Goal: Task Accomplishment & Management: Use online tool/utility

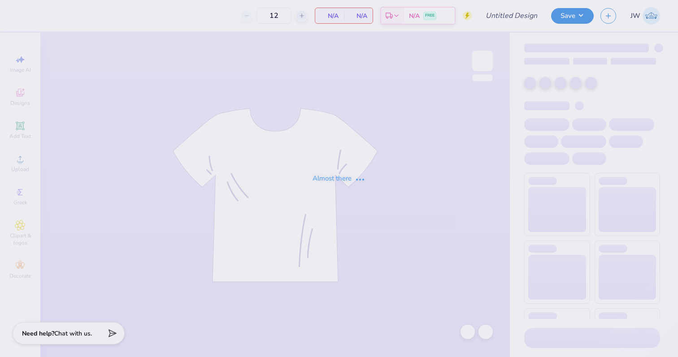
type input "Dads weekend tee"
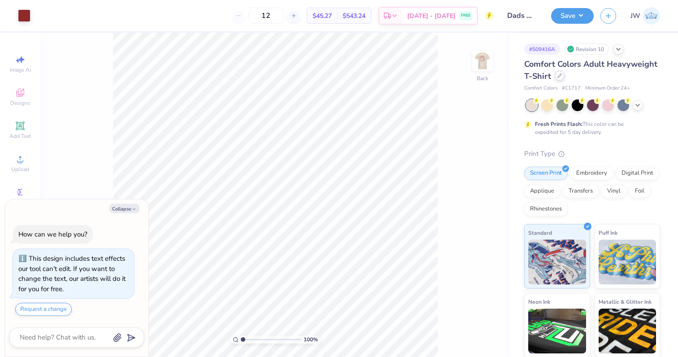
click at [561, 74] on div at bounding box center [560, 76] width 10 height 10
type textarea "x"
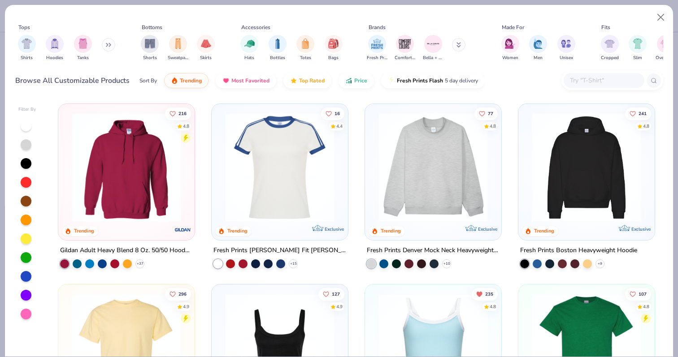
click at [616, 69] on div "Browse All Customizable Products Sort By Trending Most Favorited Top Rated Pric…" at bounding box center [339, 80] width 648 height 25
click at [607, 73] on div at bounding box center [612, 80] width 102 height 19
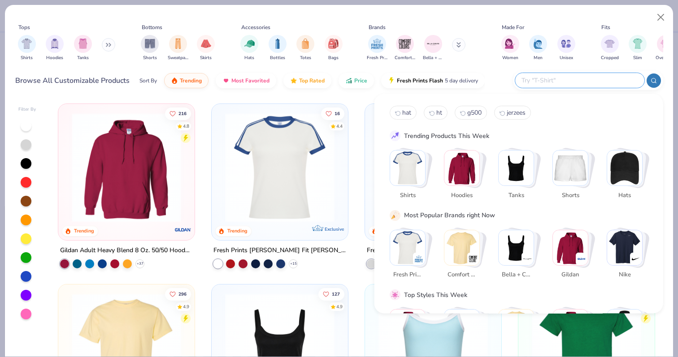
click at [597, 73] on div at bounding box center [579, 80] width 129 height 15
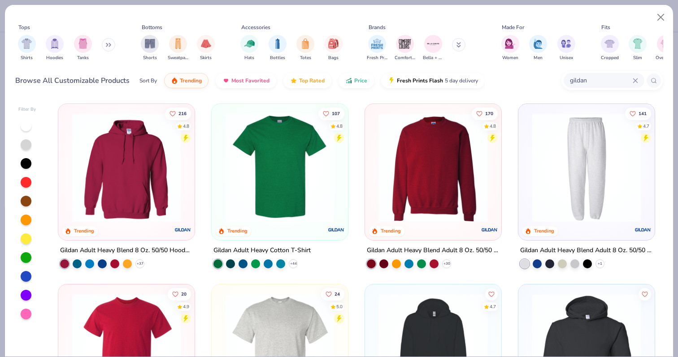
click at [574, 80] on input "gildan" at bounding box center [601, 80] width 64 height 10
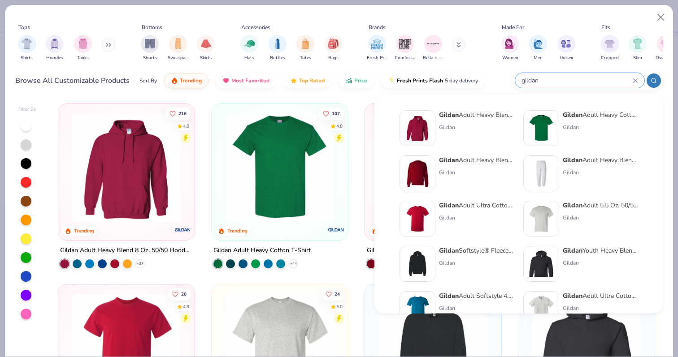
click at [577, 78] on input "gildan" at bounding box center [577, 80] width 112 height 10
click at [545, 80] on input "gildan" at bounding box center [577, 80] width 112 height 10
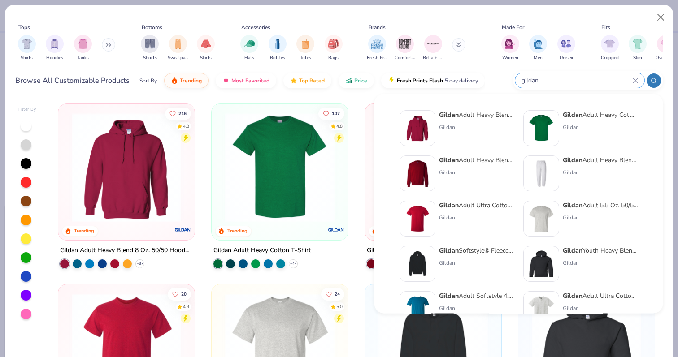
click at [526, 87] on div "gildan" at bounding box center [579, 80] width 129 height 15
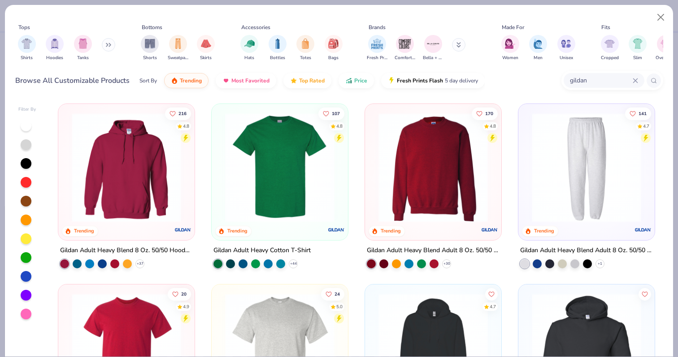
click at [529, 73] on div "Browse All Customizable Products Sort By Trending Most Favorited Top Rated Pric…" at bounding box center [339, 80] width 648 height 25
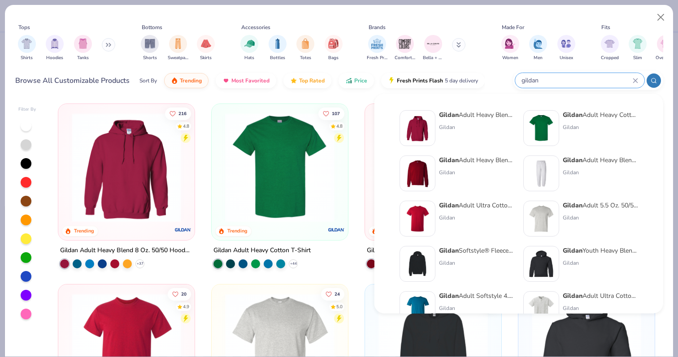
click at [577, 83] on input "gildan" at bounding box center [577, 80] width 112 height 10
drag, startPoint x: 546, startPoint y: 80, endPoint x: 499, endPoint y: 79, distance: 46.6
click at [499, 79] on div "Browse All Customizable Products Sort By Trending Most Favorited Top Rated Pric…" at bounding box center [339, 80] width 648 height 25
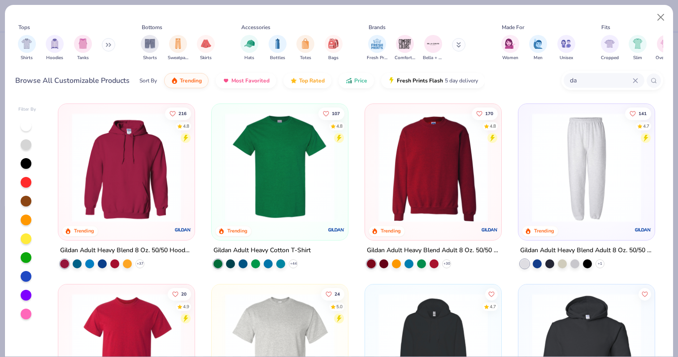
type input "d"
type input "jerzees"
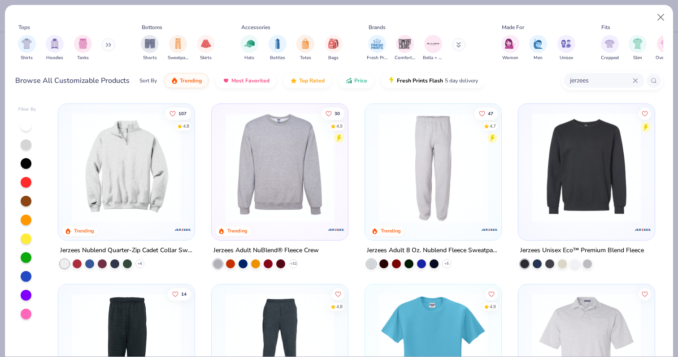
click at [279, 135] on img at bounding box center [280, 167] width 118 height 109
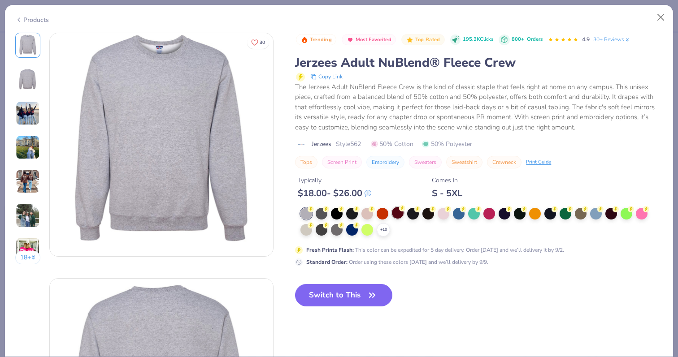
click at [392, 217] on div at bounding box center [398, 213] width 12 height 12
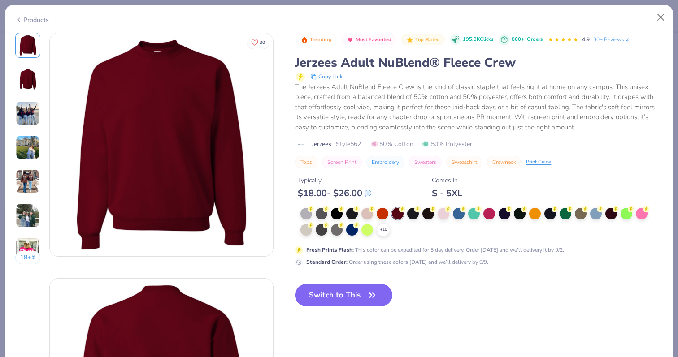
click at [361, 292] on button "Switch to This" at bounding box center [343, 295] width 97 height 22
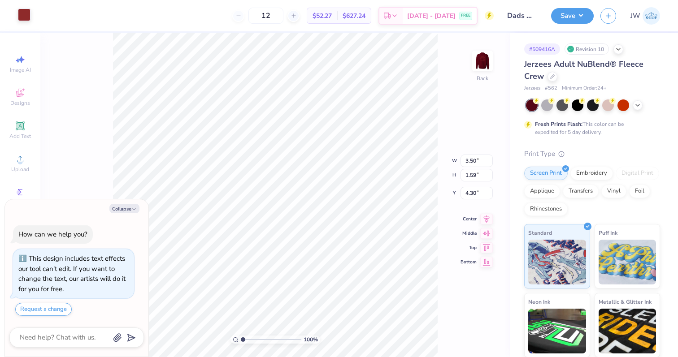
click at [23, 16] on div at bounding box center [24, 15] width 13 height 13
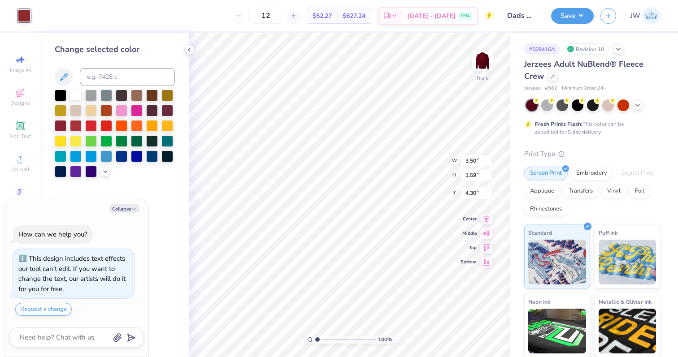
click at [77, 96] on div at bounding box center [76, 95] width 12 height 12
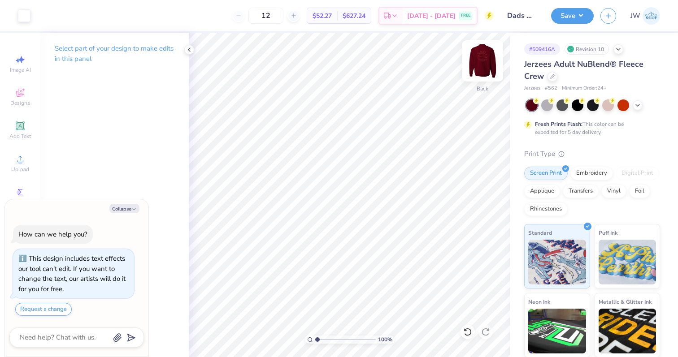
click at [477, 68] on img at bounding box center [483, 61] width 36 height 36
click at [526, 271] on div "Art colors 12 $52.27 Per Item $627.24 Total Est. Delivery Sep 6 - 9 FREE Design…" at bounding box center [339, 178] width 678 height 357
click at [25, 17] on div at bounding box center [24, 15] width 13 height 13
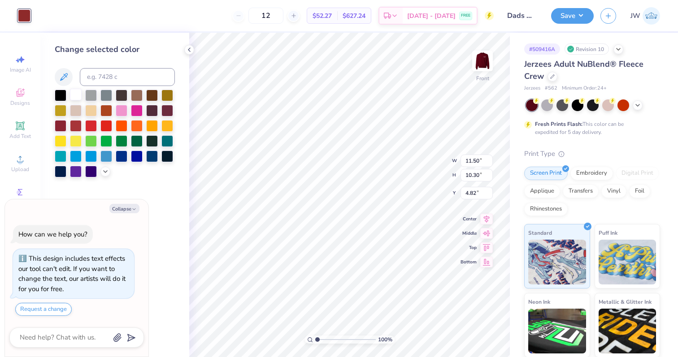
click at [79, 97] on div at bounding box center [76, 95] width 12 height 12
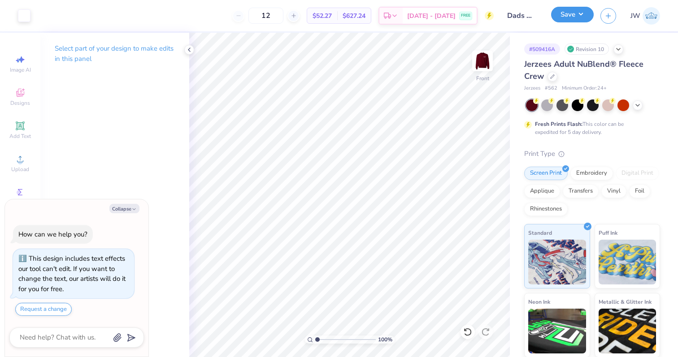
click at [567, 11] on button "Save" at bounding box center [572, 15] width 43 height 16
type textarea "x"
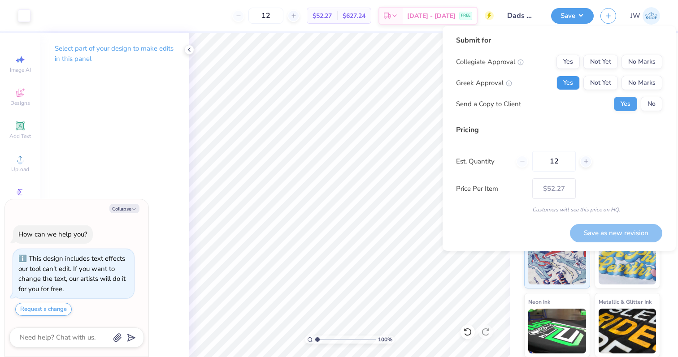
click at [571, 78] on button "Yes" at bounding box center [567, 83] width 23 height 14
click at [647, 66] on button "No Marks" at bounding box center [641, 62] width 41 height 14
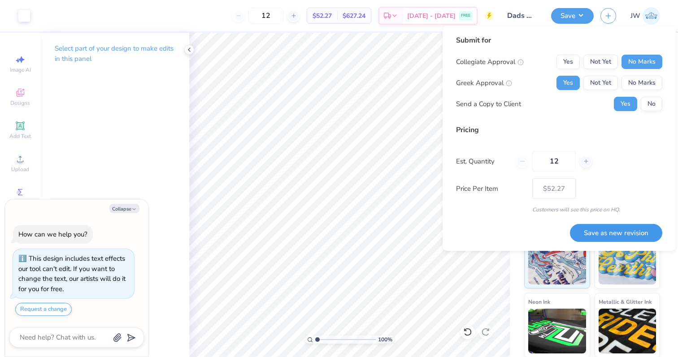
click at [620, 233] on button "Save as new revision" at bounding box center [616, 233] width 92 height 18
type input "$52.27"
type textarea "x"
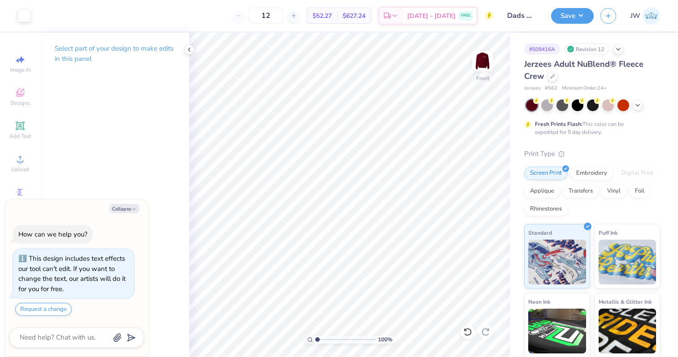
click at [295, 7] on div "12 $52.27 Per Item $627.24 Total Est. Delivery Sep 6 - 9 FREE" at bounding box center [265, 15] width 456 height 31
click at [283, 17] on input "12" at bounding box center [265, 16] width 35 height 16
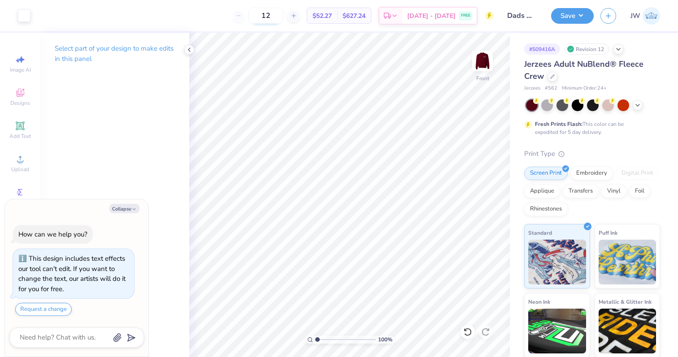
click at [283, 17] on input "12" at bounding box center [265, 16] width 35 height 16
type input "25"
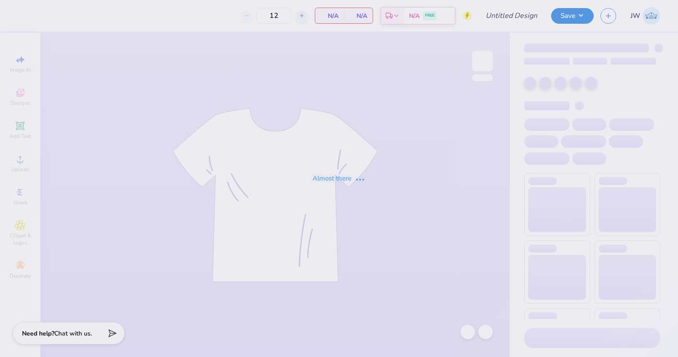
type input "Dads Weekend tank"
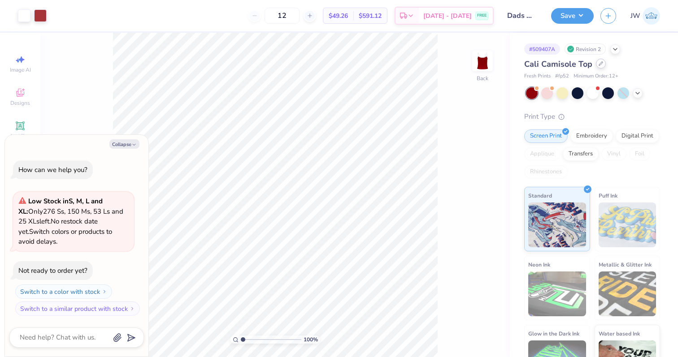
click at [600, 65] on icon at bounding box center [601, 63] width 4 height 4
type textarea "x"
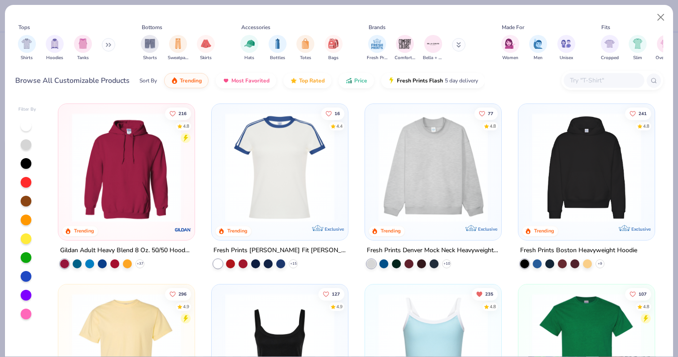
click at [598, 85] on input "text" at bounding box center [603, 80] width 69 height 10
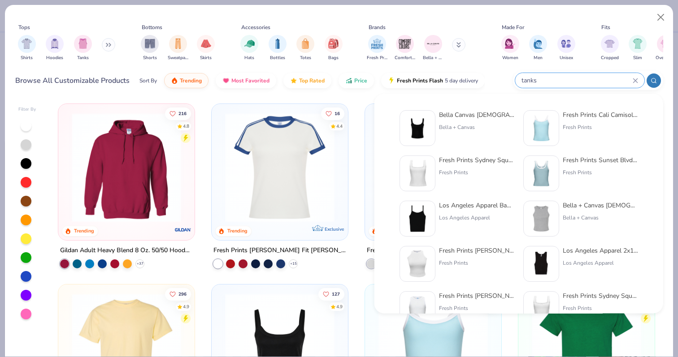
type input "tanks"
click at [462, 126] on div "Bella + Canvas" at bounding box center [476, 127] width 75 height 8
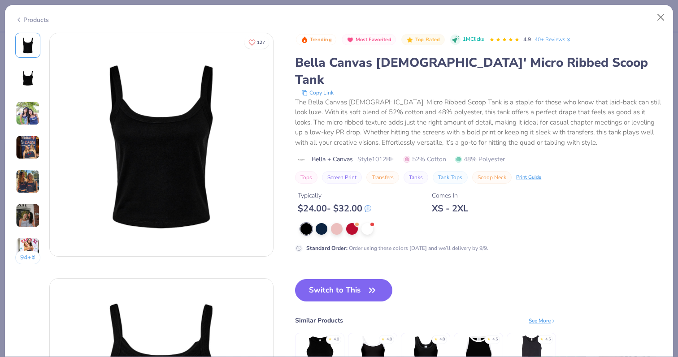
click at [360, 223] on div "Standard Order : Order using these colors today and we’ll delivery by 9/9." at bounding box center [474, 237] width 359 height 29
click at [355, 222] on div at bounding box center [352, 228] width 12 height 12
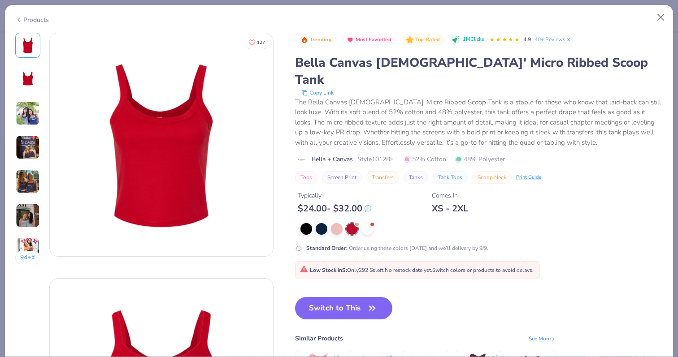
click at [656, 6] on div "Products" at bounding box center [339, 16] width 668 height 23
click at [656, 14] on button "Close" at bounding box center [660, 17] width 17 height 17
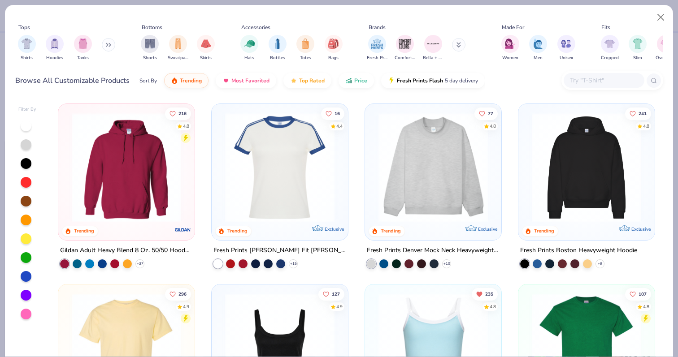
click at [22, 178] on div at bounding box center [26, 182] width 11 height 11
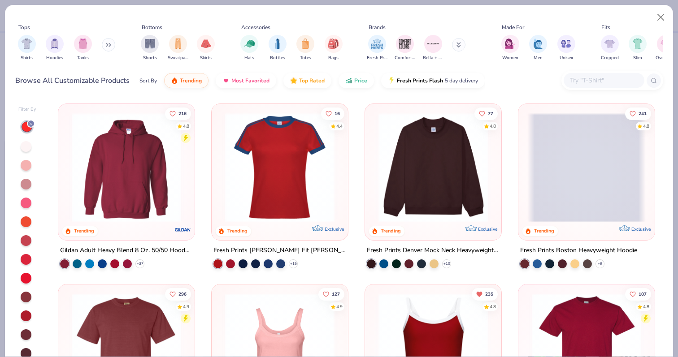
scroll to position [11, 0]
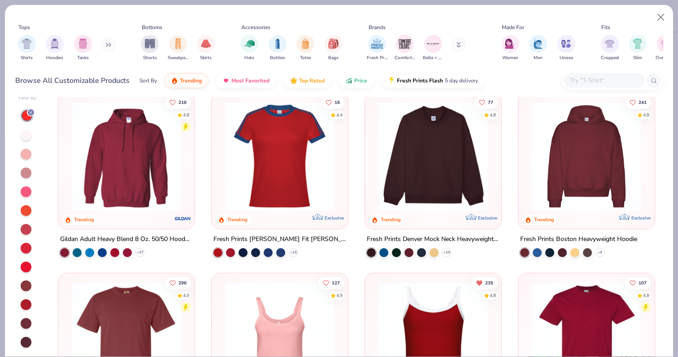
click at [28, 291] on div at bounding box center [27, 228] width 18 height 239
click at [27, 291] on div at bounding box center [26, 286] width 12 height 12
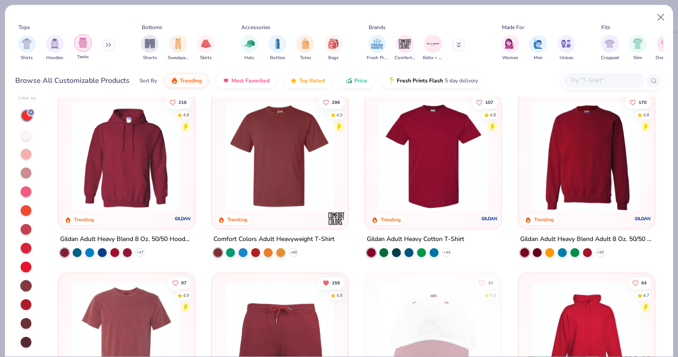
click at [76, 46] on div "filter for Tanks" at bounding box center [83, 43] width 18 height 18
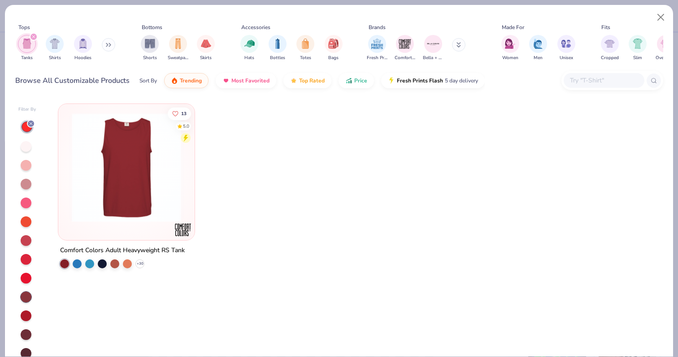
click at [30, 134] on div at bounding box center [27, 239] width 18 height 239
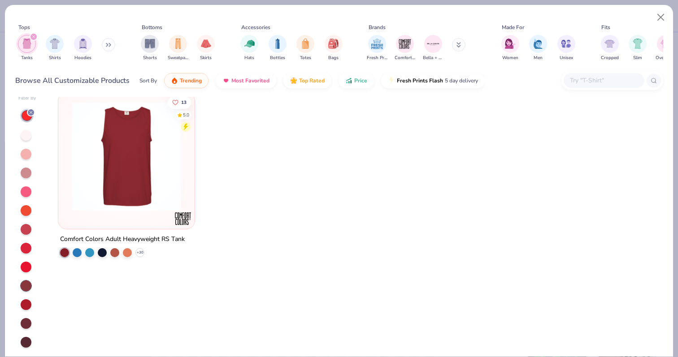
click at [30, 114] on icon at bounding box center [30, 112] width 5 height 5
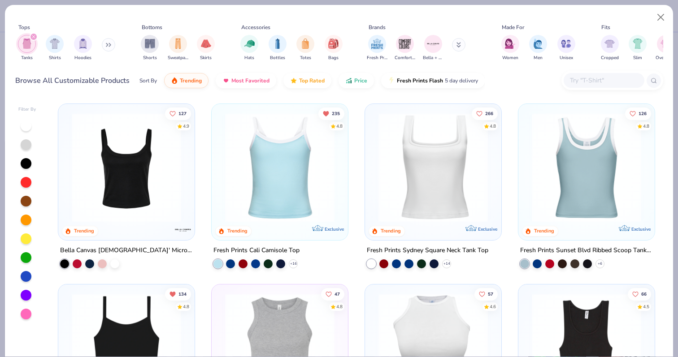
click at [25, 180] on div at bounding box center [26, 182] width 11 height 11
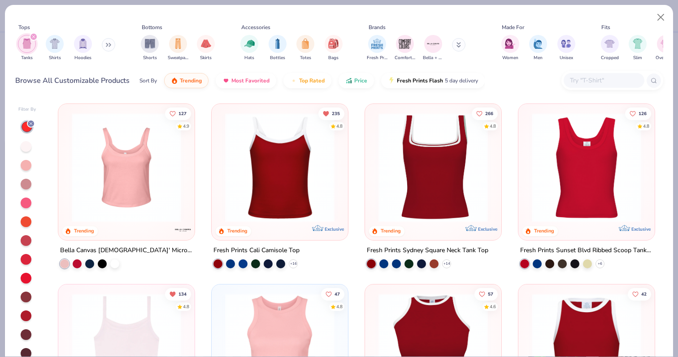
click at [420, 169] on img at bounding box center [433, 167] width 118 height 109
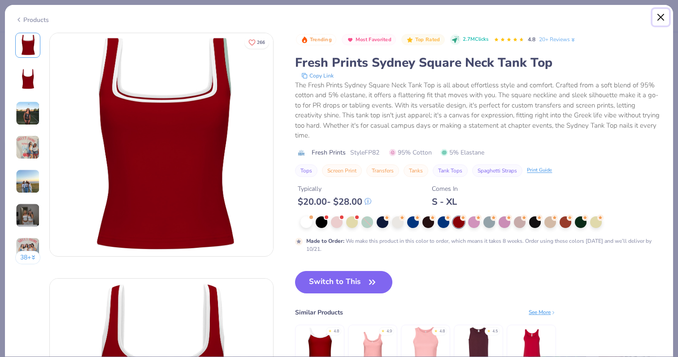
click at [657, 23] on button "Close" at bounding box center [660, 17] width 17 height 17
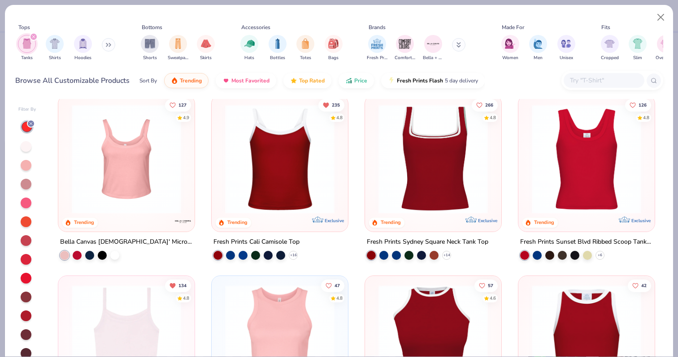
scroll to position [9, 0]
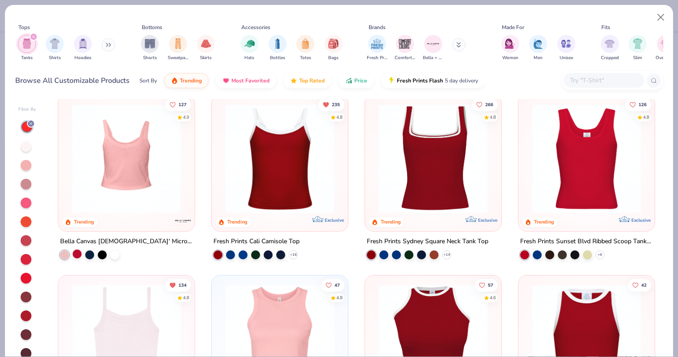
click at [80, 252] on div at bounding box center [77, 254] width 9 height 9
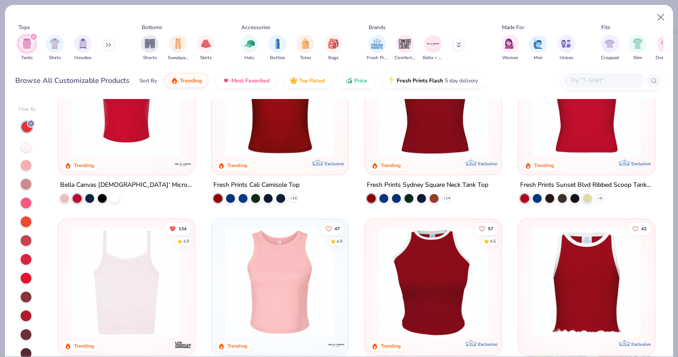
scroll to position [23, 0]
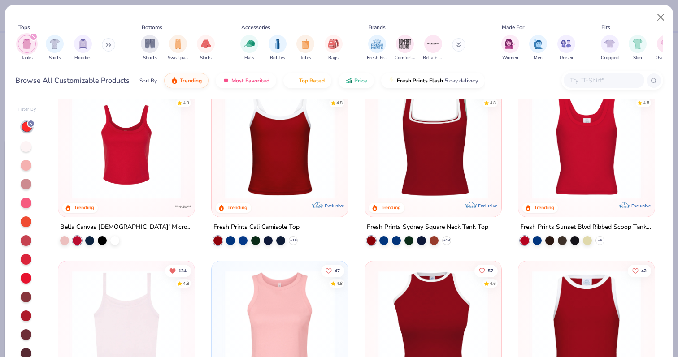
click at [599, 200] on div at bounding box center [586, 146] width 127 height 123
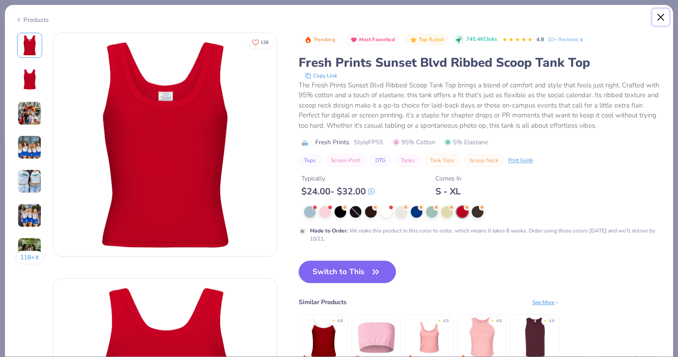
click at [667, 10] on button "Close" at bounding box center [660, 17] width 17 height 17
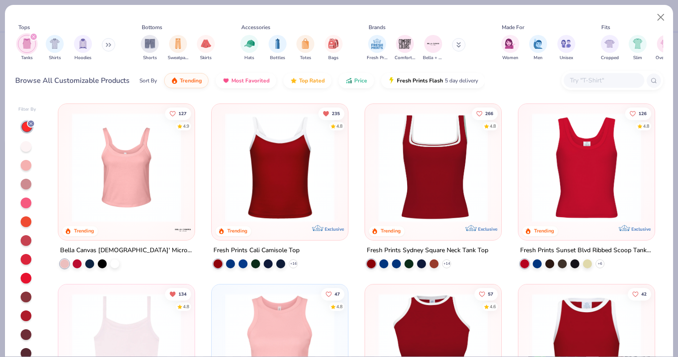
click at [149, 127] on img at bounding box center [126, 167] width 118 height 109
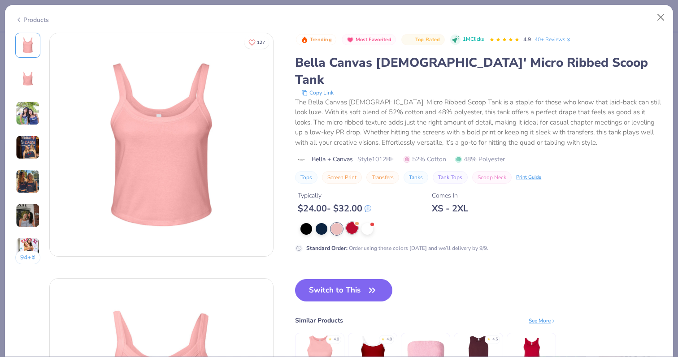
click at [352, 222] on div at bounding box center [352, 228] width 12 height 12
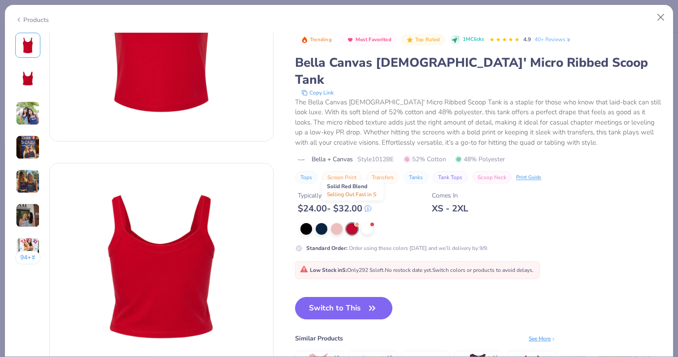
scroll to position [116, 0]
click at [357, 267] on span "Low Stock in S : Only 292 Ss left. No restock date yet. Switch colors or produc…" at bounding box center [417, 270] width 234 height 7
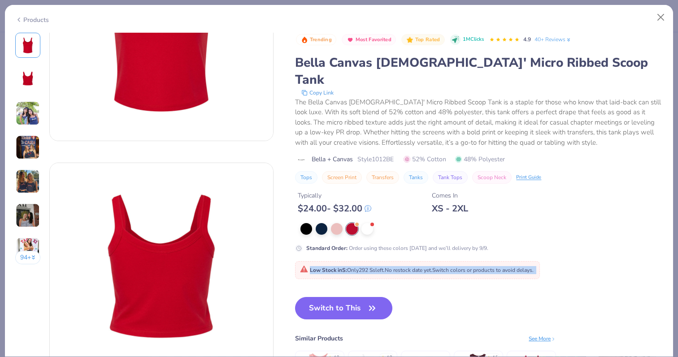
click at [357, 267] on span "Low Stock in S : Only 292 Ss left. No restock date yet. Switch colors or produc…" at bounding box center [417, 270] width 234 height 7
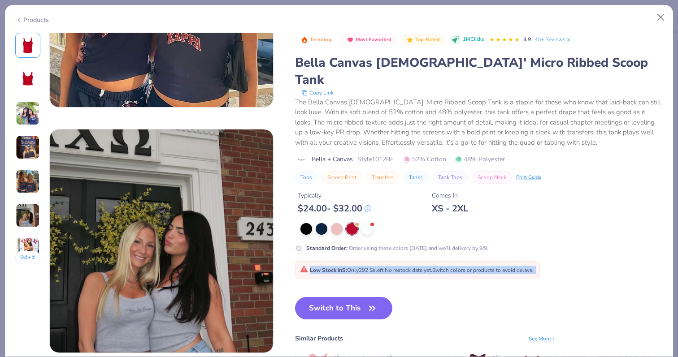
scroll to position [1381, 0]
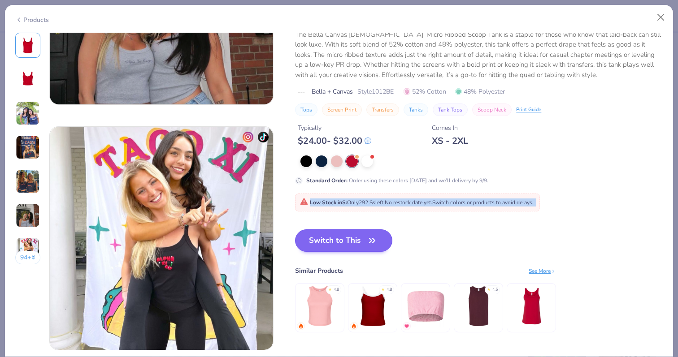
click at [331, 230] on button "Switch to This" at bounding box center [343, 241] width 97 height 22
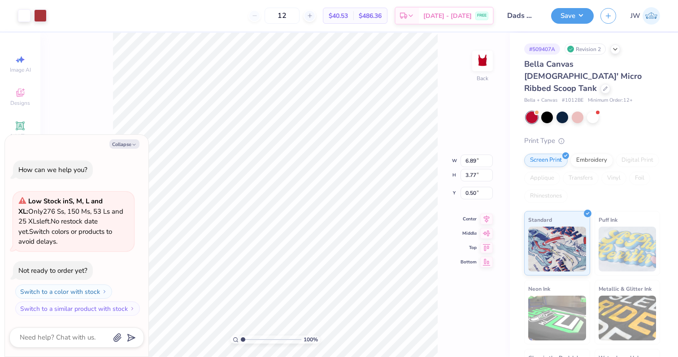
type textarea "x"
type input "0.72"
click at [562, 26] on div "Save JW" at bounding box center [614, 15] width 127 height 31
click at [562, 21] on button "Save" at bounding box center [572, 15] width 43 height 16
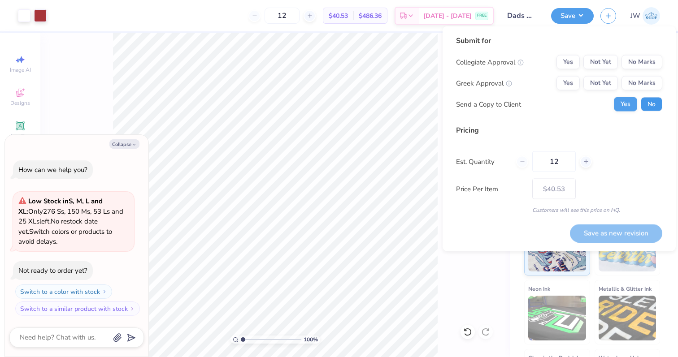
click at [651, 102] on button "No" at bounding box center [652, 104] width 22 height 14
type textarea "x"
click at [630, 62] on button "No Marks" at bounding box center [641, 62] width 41 height 14
click at [564, 82] on button "Yes" at bounding box center [567, 83] width 23 height 14
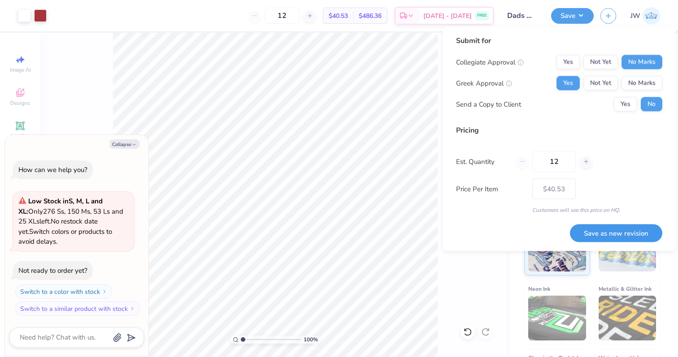
click at [626, 230] on button "Save as new revision" at bounding box center [616, 233] width 92 height 18
type input "$40.53"
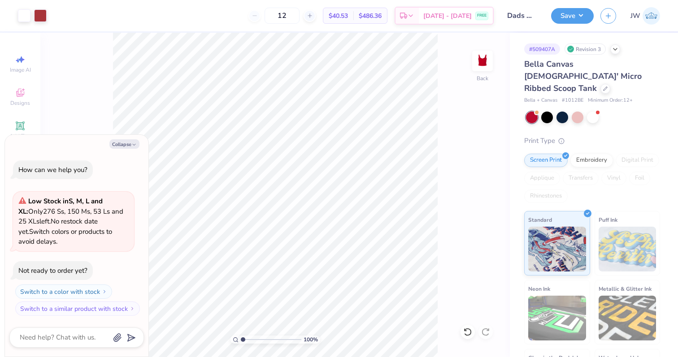
type textarea "x"
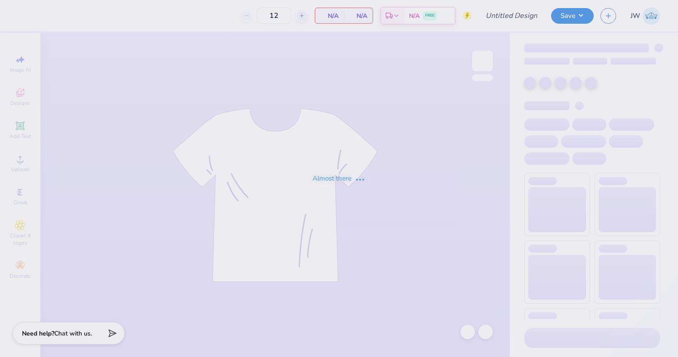
type input "Dads weekend tee"
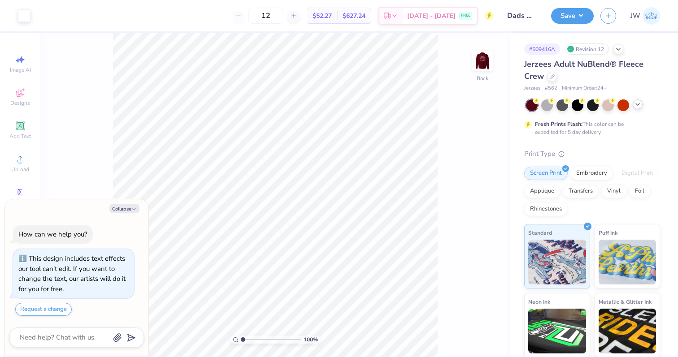
click at [635, 101] on icon at bounding box center [637, 104] width 7 height 7
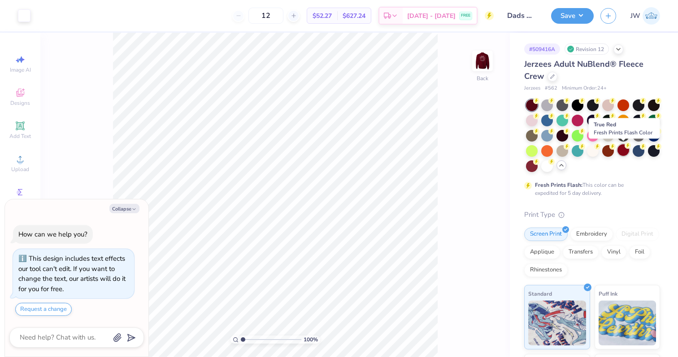
click at [623, 149] on div at bounding box center [623, 150] width 12 height 12
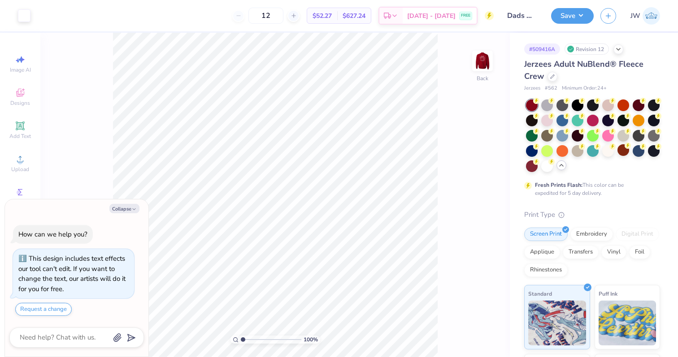
click at [560, 26] on div "Save JW" at bounding box center [614, 15] width 127 height 31
click at [561, 20] on button "Save" at bounding box center [572, 15] width 43 height 16
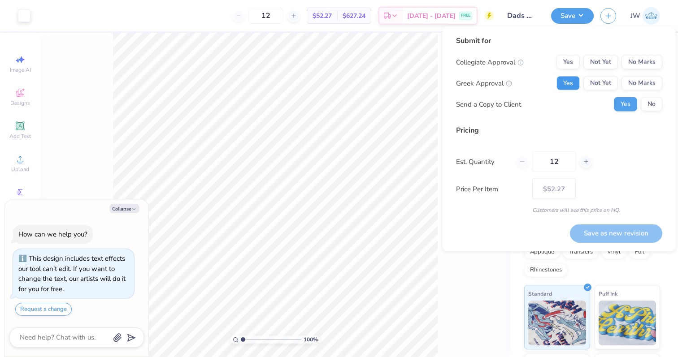
click at [578, 83] on button "Yes" at bounding box center [567, 83] width 23 height 14
click at [645, 63] on button "No Marks" at bounding box center [641, 62] width 41 height 14
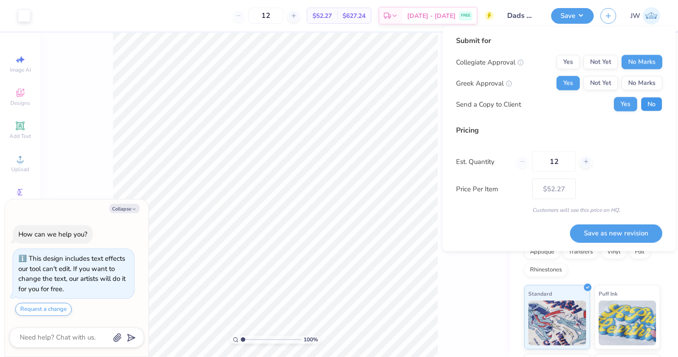
click at [645, 107] on button "No" at bounding box center [652, 104] width 22 height 14
type textarea "x"
click at [590, 227] on button "Save as new revision" at bounding box center [616, 233] width 92 height 18
type input "$52.27"
type textarea "x"
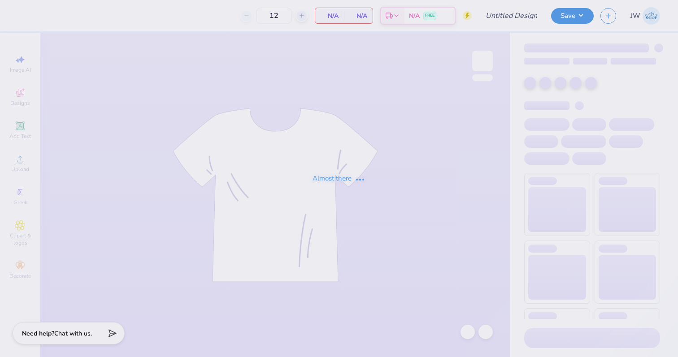
type input "Dads weekend tee"
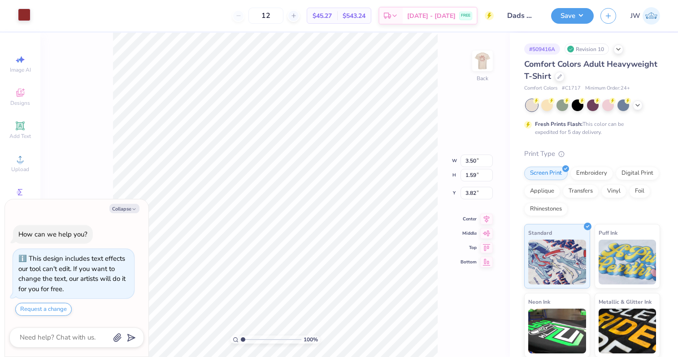
click at [19, 14] on div at bounding box center [24, 15] width 13 height 13
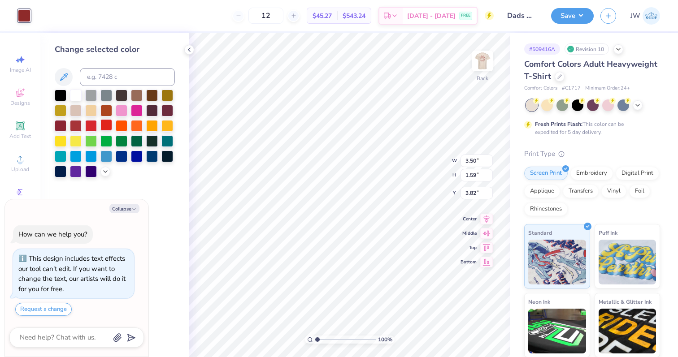
click at [107, 125] on div at bounding box center [106, 125] width 12 height 12
click at [94, 123] on div at bounding box center [91, 125] width 12 height 12
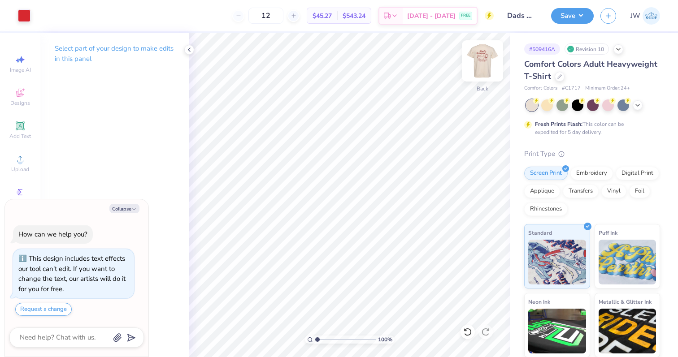
click at [478, 59] on img at bounding box center [483, 61] width 36 height 36
click at [24, 16] on div at bounding box center [24, 15] width 13 height 13
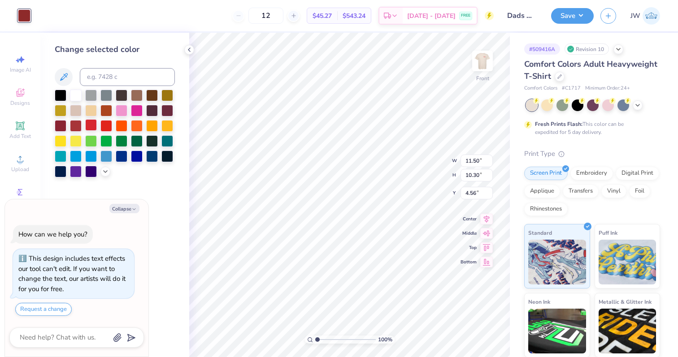
click at [94, 129] on div at bounding box center [91, 125] width 12 height 12
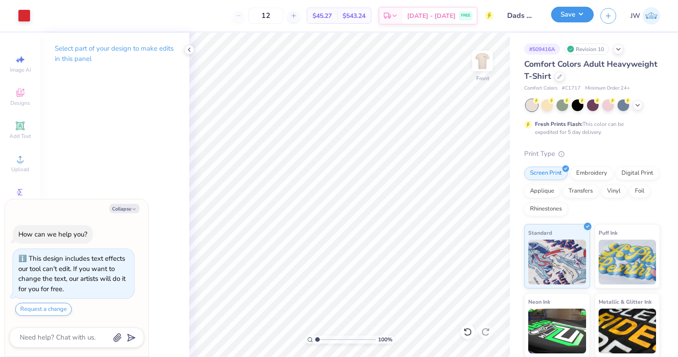
click at [567, 22] on button "Save" at bounding box center [572, 15] width 43 height 16
type textarea "x"
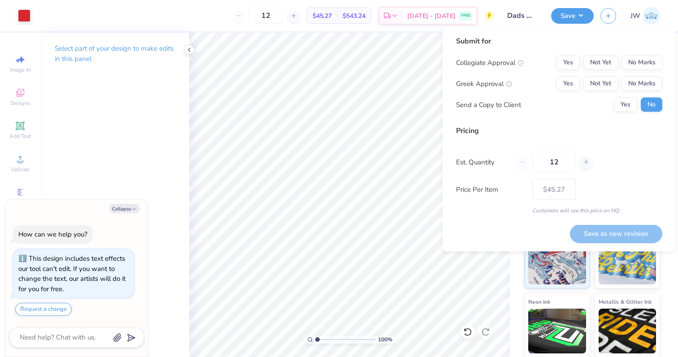
click at [572, 91] on div "Collegiate Approval Yes Not Yet No Marks Greek Approval Yes Not Yet No Marks Se…" at bounding box center [559, 84] width 206 height 56
click at [559, 83] on button "Yes" at bounding box center [567, 84] width 23 height 14
click at [657, 69] on button "No Marks" at bounding box center [641, 63] width 41 height 14
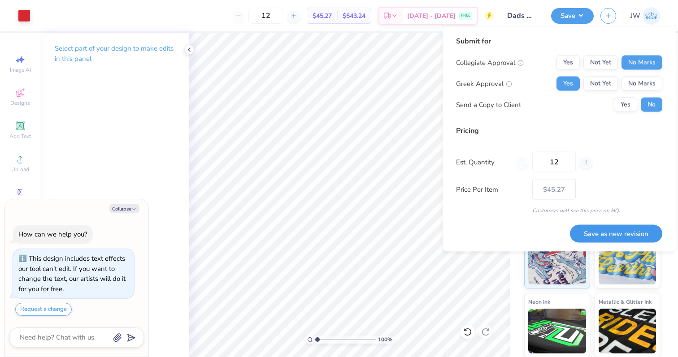
click at [605, 235] on button "Save as new revision" at bounding box center [616, 234] width 92 height 18
type input "$45.27"
type textarea "x"
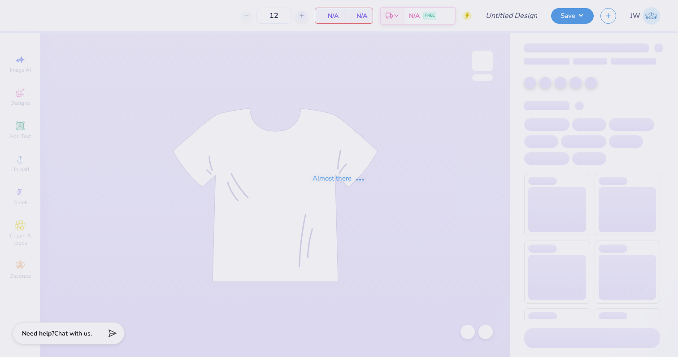
type input "Dads Weekend tank"
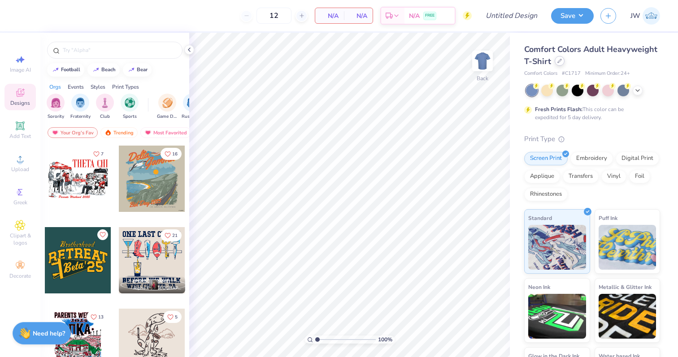
click at [560, 63] on icon at bounding box center [559, 61] width 4 height 4
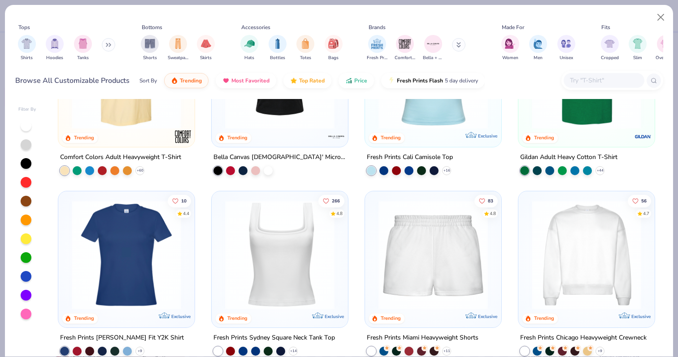
scroll to position [335, 0]
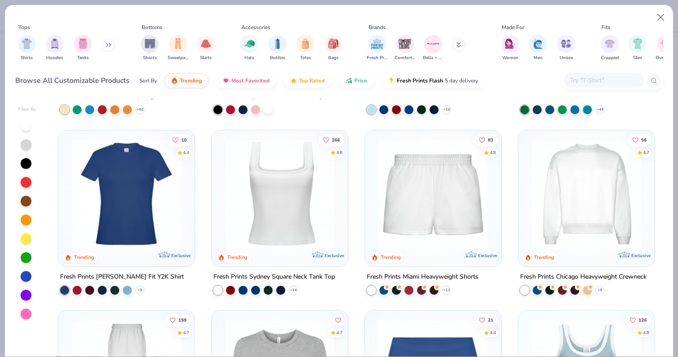
click at [627, 197] on img at bounding box center [586, 193] width 118 height 109
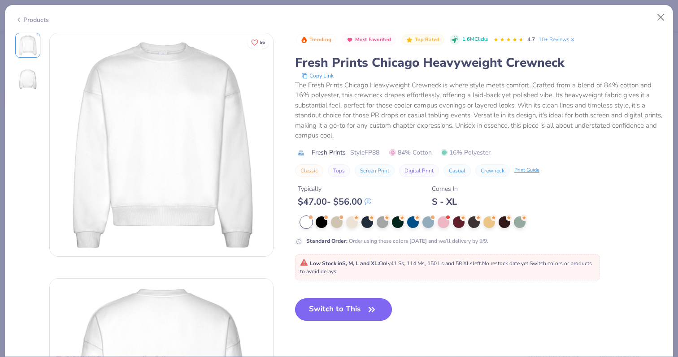
click at [343, 303] on button "Switch to This" at bounding box center [343, 310] width 97 height 22
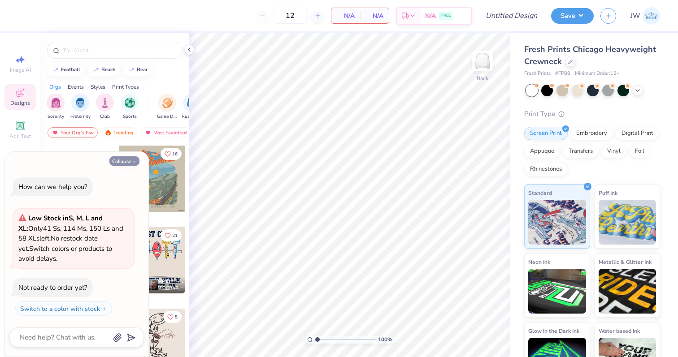
click at [133, 159] on button "Collapse" at bounding box center [124, 160] width 30 height 9
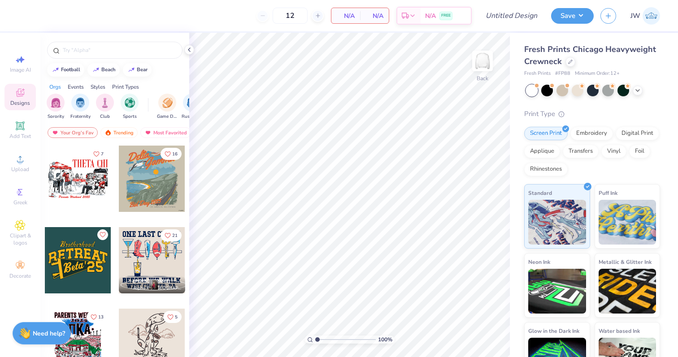
type textarea "x"
click at [21, 172] on span "Upload" at bounding box center [20, 169] width 18 height 7
click at [20, 63] on icon at bounding box center [20, 59] width 11 height 11
select select "4"
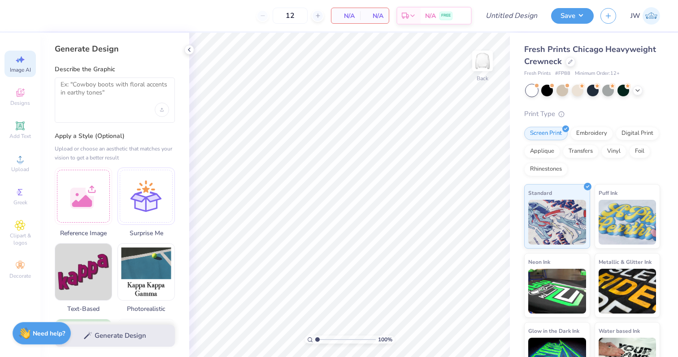
click at [100, 104] on div at bounding box center [115, 100] width 120 height 45
click at [94, 199] on div at bounding box center [83, 194] width 57 height 57
click at [117, 89] on textarea at bounding box center [115, 92] width 109 height 22
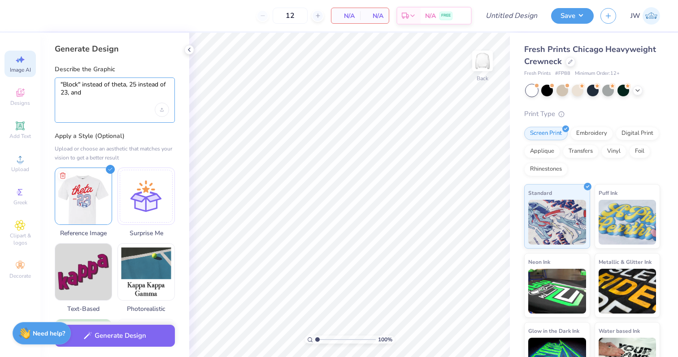
click at [113, 95] on textarea ""Block" instead of theta, 25 instead of 23, and" at bounding box center [115, 92] width 109 height 22
paste textarea "the gameday michigan as illinois gameday, fresh prints university as “alpha del…"
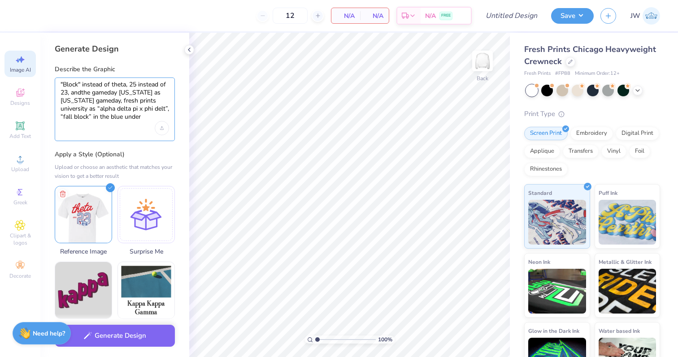
drag, startPoint x: 84, startPoint y: 92, endPoint x: 130, endPoint y: 83, distance: 47.0
click at [130, 83] on textarea ""Block" instead of theta, 25 instead of 23, andthe gameday michigan as illinois…" at bounding box center [115, 101] width 109 height 41
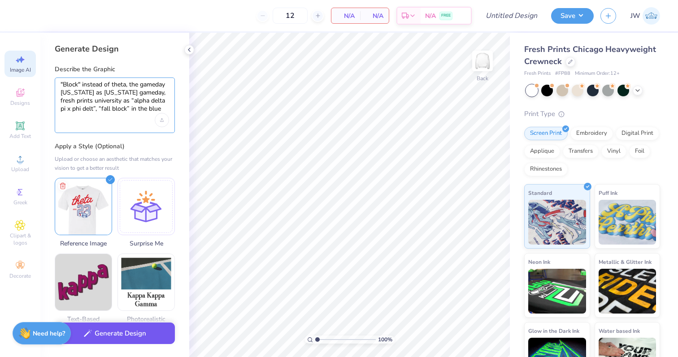
type textarea ""Block" instead of theta, the gameday michigan as illinois gameday, fresh print…"
click at [130, 332] on button "Generate Design" at bounding box center [115, 334] width 120 height 22
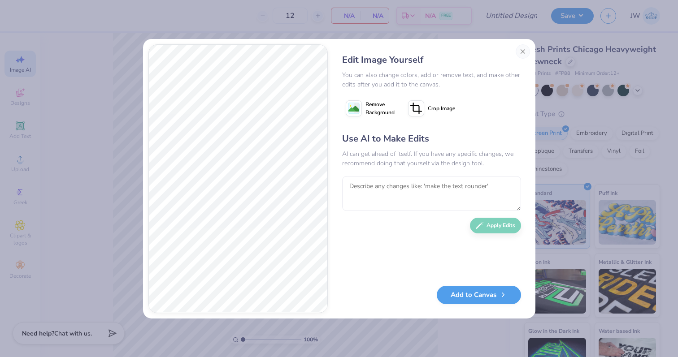
click at [527, 44] on div "Edit Image Yourself You can also change colors, add or remove text, and make ot…" at bounding box center [431, 178] width 197 height 269
click at [525, 53] on button "Close" at bounding box center [523, 51] width 14 height 14
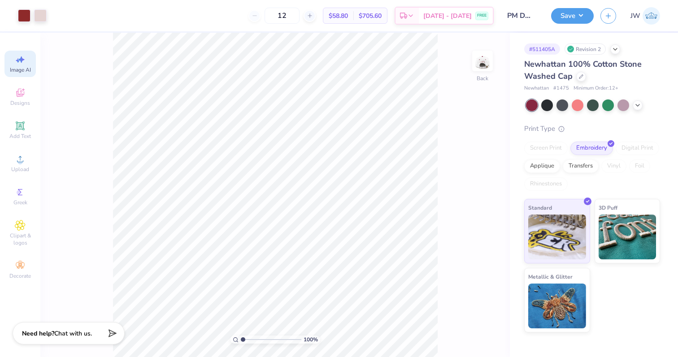
click at [20, 73] on span "Image AI" at bounding box center [20, 69] width 21 height 7
select select "4"
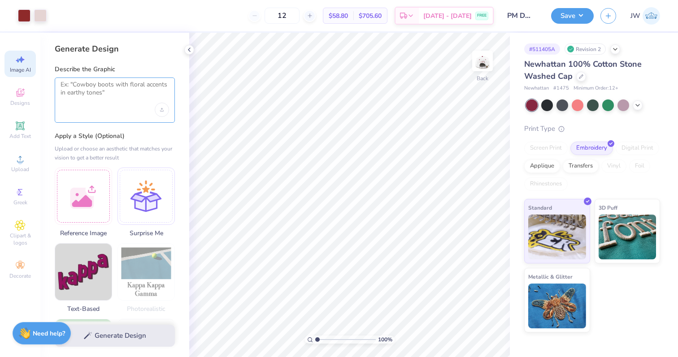
click at [119, 103] on textarea at bounding box center [115, 92] width 109 height 22
click at [95, 187] on div at bounding box center [83, 194] width 57 height 57
click at [119, 121] on div at bounding box center [115, 100] width 120 height 45
click at [113, 111] on div at bounding box center [115, 100] width 120 height 45
click at [117, 90] on textarea at bounding box center [115, 92] width 109 height 22
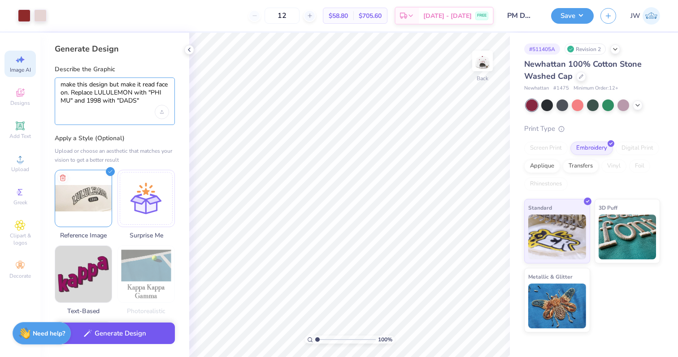
type textarea "make this design but make it read face on. Replace LULULEMON with "PHI MU" and …"
click at [128, 336] on button "Generate Design" at bounding box center [115, 334] width 120 height 22
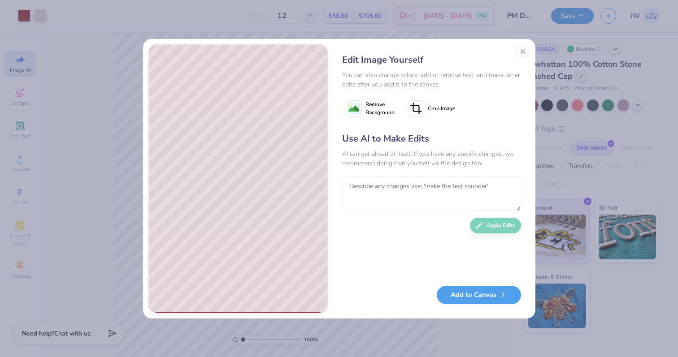
click at [439, 192] on textarea at bounding box center [431, 193] width 179 height 35
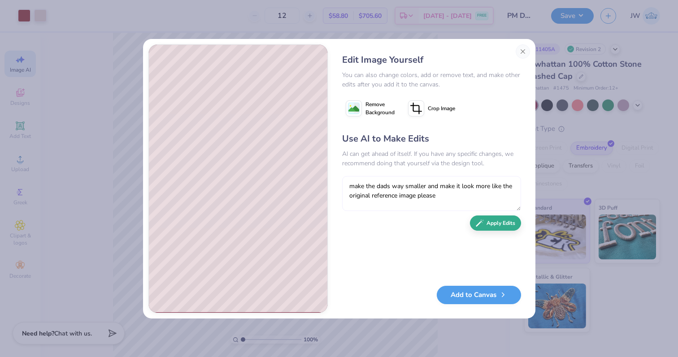
type textarea "make the dads way smaller and make it look more like the original reference ima…"
click at [503, 219] on button "Apply Edits" at bounding box center [495, 224] width 51 height 16
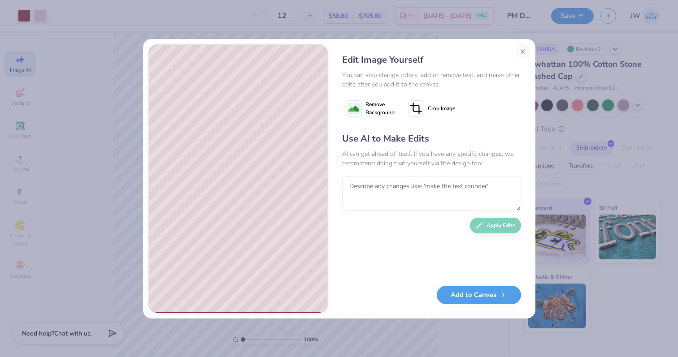
click at [356, 103] on rect at bounding box center [353, 108] width 11 height 11
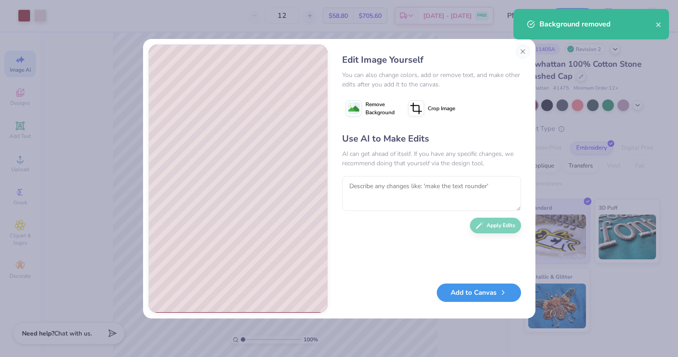
click at [504, 302] on button "Add to Canvas" at bounding box center [479, 293] width 84 height 18
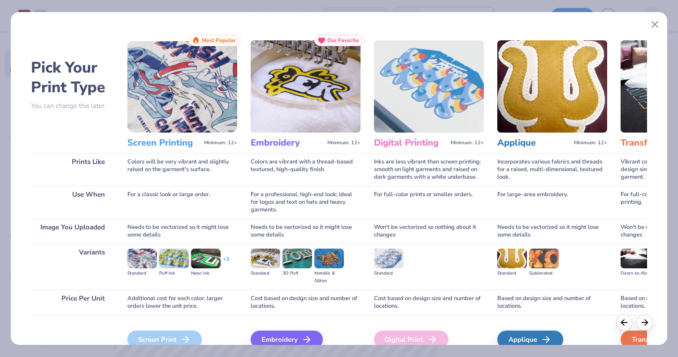
click at [267, 326] on div "Embroidery We'll vectorize your image." at bounding box center [306, 339] width 110 height 48
click at [267, 339] on div "Embroidery" at bounding box center [288, 340] width 72 height 18
click at [276, 335] on div "Embroidery" at bounding box center [288, 340] width 72 height 18
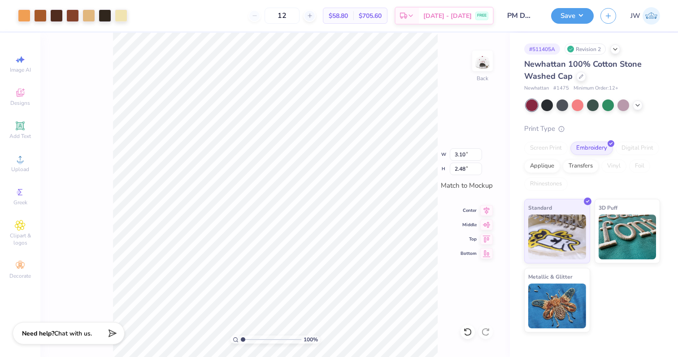
type input "0.72"
type input "0.57"
type input "3.10"
type input "2.48"
click at [75, 19] on div at bounding box center [72, 15] width 13 height 13
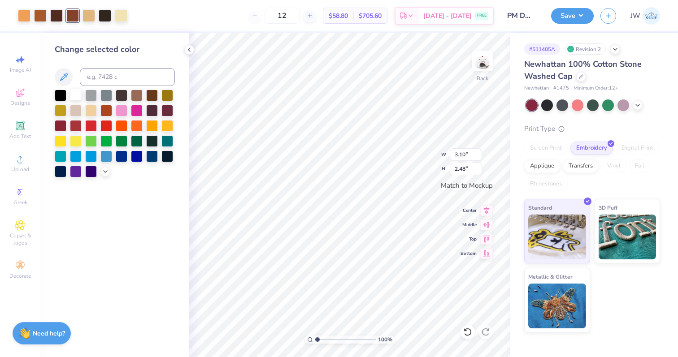
click at [77, 91] on div at bounding box center [76, 95] width 12 height 12
click at [78, 97] on div at bounding box center [76, 95] width 12 height 12
click at [91, 13] on div at bounding box center [89, 15] width 13 height 13
click at [76, 92] on div at bounding box center [76, 95] width 12 height 12
click at [104, 13] on div at bounding box center [105, 15] width 13 height 13
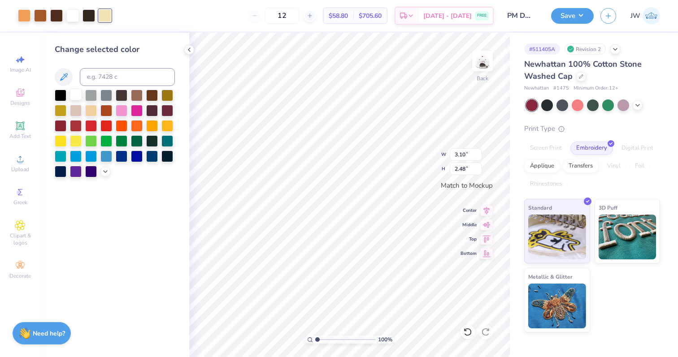
click at [74, 95] on div at bounding box center [76, 95] width 12 height 12
click at [25, 13] on div at bounding box center [24, 15] width 13 height 13
click at [77, 97] on div at bounding box center [76, 95] width 12 height 12
click at [43, 15] on div at bounding box center [40, 15] width 13 height 13
click at [77, 99] on div at bounding box center [76, 95] width 12 height 12
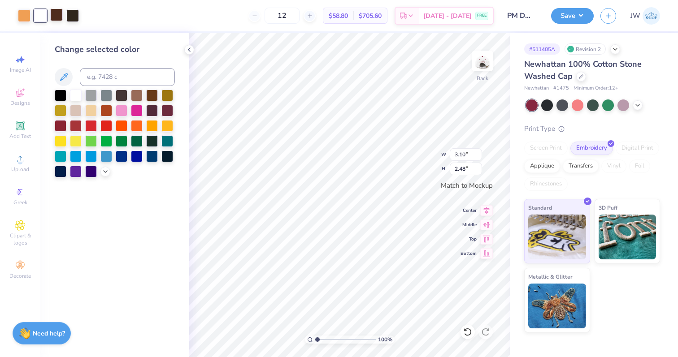
click at [56, 13] on div at bounding box center [56, 15] width 13 height 13
click at [75, 97] on div at bounding box center [76, 95] width 12 height 12
click at [27, 17] on div at bounding box center [24, 15] width 13 height 13
click at [78, 96] on div at bounding box center [76, 95] width 12 height 12
click at [28, 55] on div "Image AI" at bounding box center [19, 64] width 31 height 26
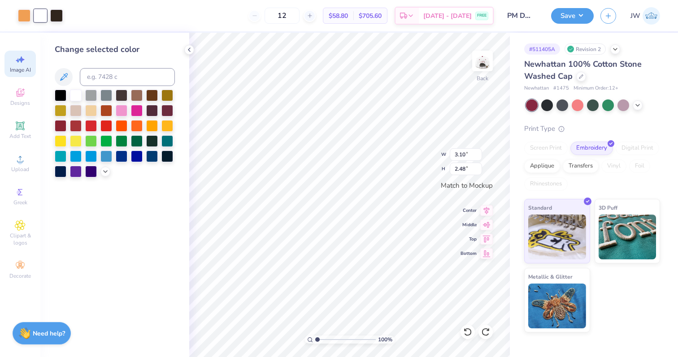
click at [24, 59] on icon at bounding box center [20, 59] width 11 height 11
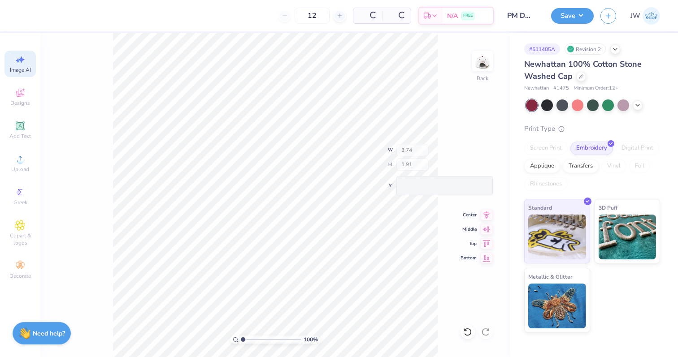
type input "3.74"
type input "1.91"
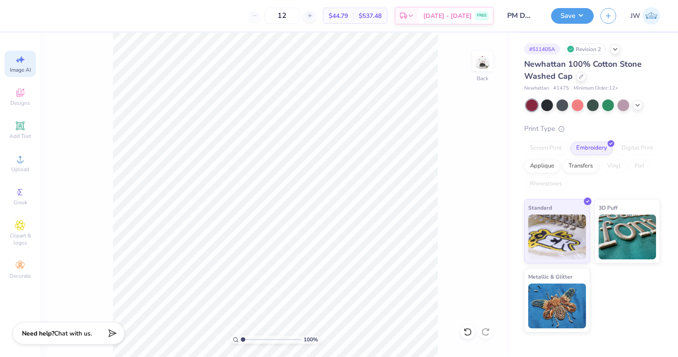
click at [12, 61] on div "Image AI" at bounding box center [19, 64] width 31 height 26
select select "4"
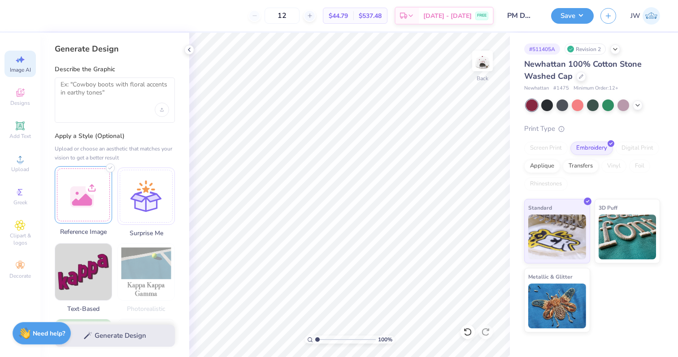
click at [83, 187] on div at bounding box center [83, 194] width 57 height 57
click at [117, 106] on div at bounding box center [115, 100] width 120 height 45
click at [119, 102] on textarea at bounding box center [115, 92] width 109 height 22
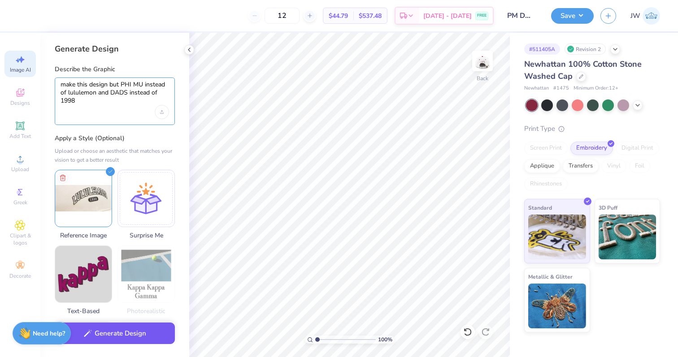
type textarea "make this design but PHI MU instead of lululemon and DADS instead of 1998"
click at [130, 329] on button "Generate Design" at bounding box center [115, 334] width 120 height 22
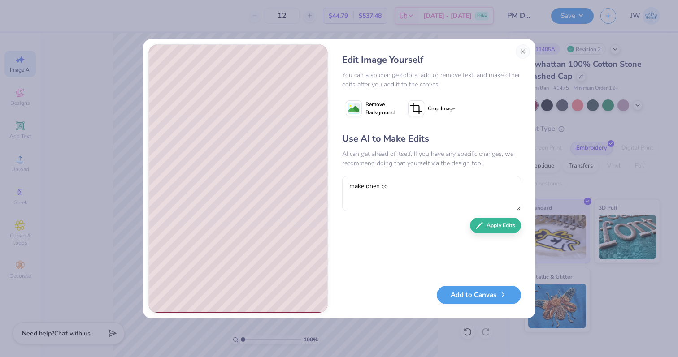
click at [370, 111] on span "Remove Background" at bounding box center [379, 108] width 29 height 16
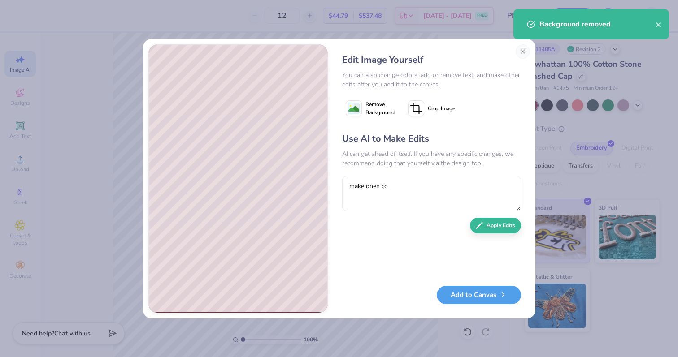
click at [382, 166] on div "AI can get ahead of itself. If you have any specific changes, we recommend doin…" at bounding box center [431, 158] width 179 height 19
click at [380, 190] on textarea "make onen co" at bounding box center [431, 193] width 179 height 35
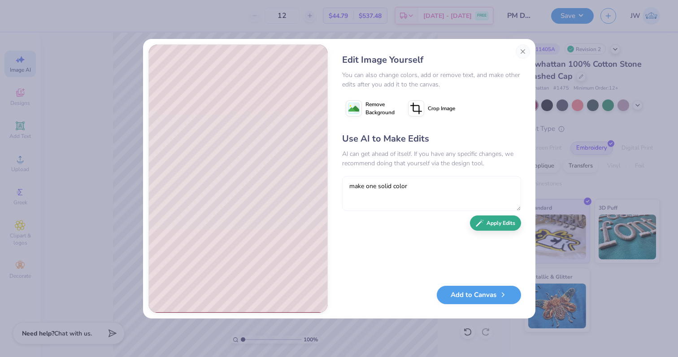
type textarea "make one solid color"
click at [487, 225] on button "Apply Edits" at bounding box center [495, 224] width 51 height 16
click at [389, 178] on textarea "make one solid color" at bounding box center [431, 193] width 179 height 35
type textarea "revert to previ"
